Goal: Navigation & Orientation: Go to known website

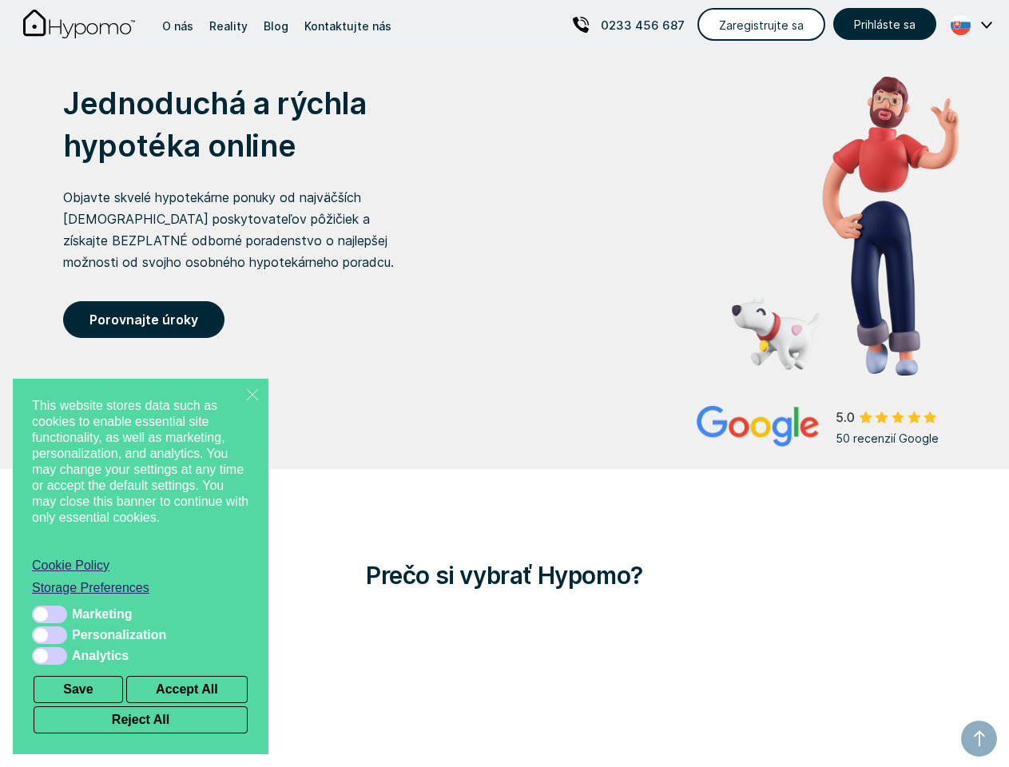
click at [504, 406] on div "Jednoduchá a rýchla hypotéka online Objavte skvelé hypotekárne ponuky od najväč…" at bounding box center [504, 235] width 908 height 379
click at [252, 394] on line at bounding box center [252, 394] width 13 height 13
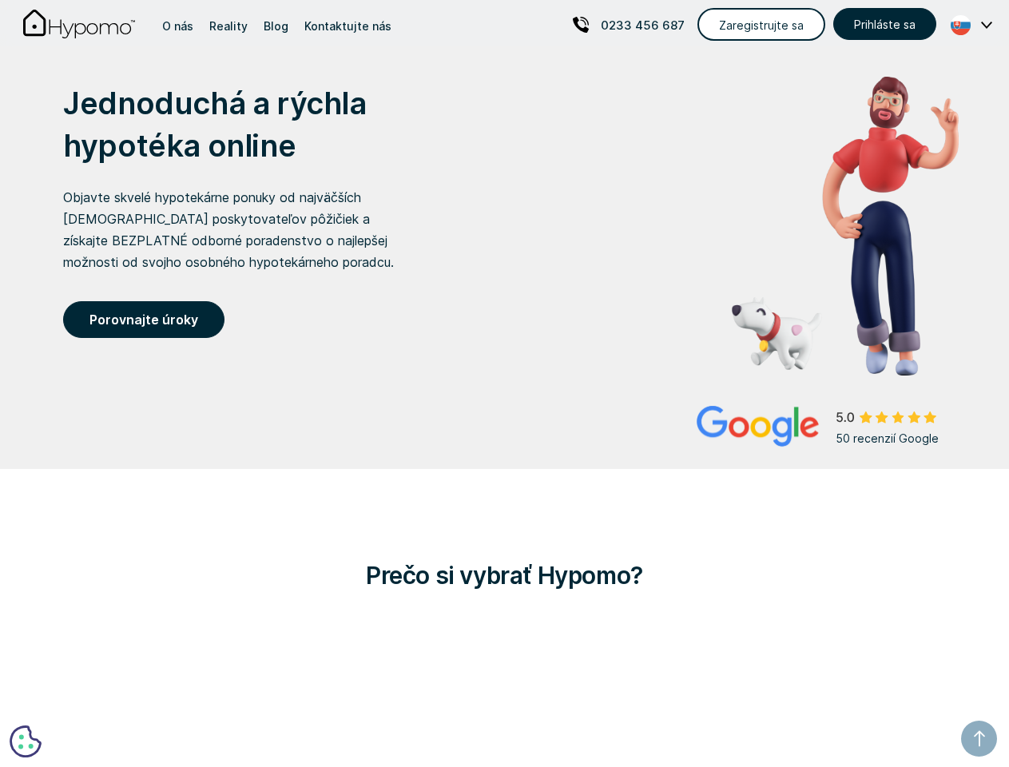
click at [78, 689] on button "Save" at bounding box center [78, 689] width 89 height 27
click at [187, 689] on button "Accept All" at bounding box center [186, 689] width 121 height 27
checkbox input "true"
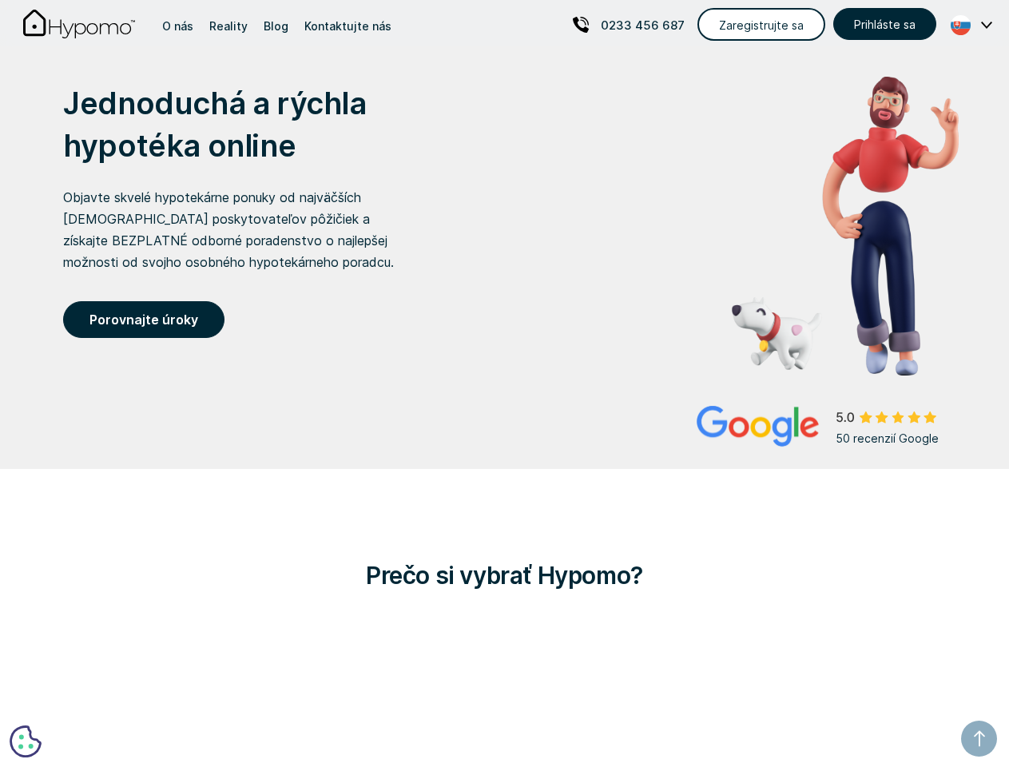
click at [632, 25] on p "0233 456 687" at bounding box center [643, 25] width 84 height 22
